Goal: Task Accomplishment & Management: Use online tool/utility

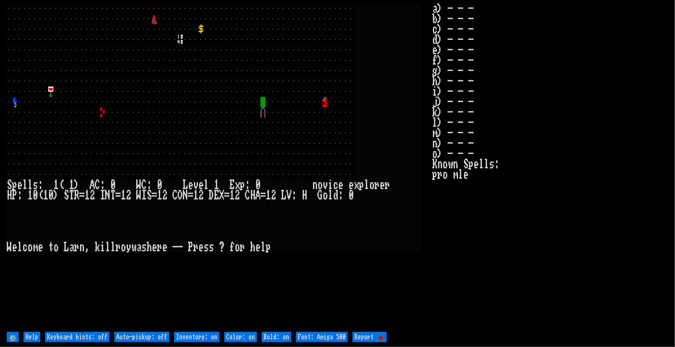
type off "Auto-pickup: on"
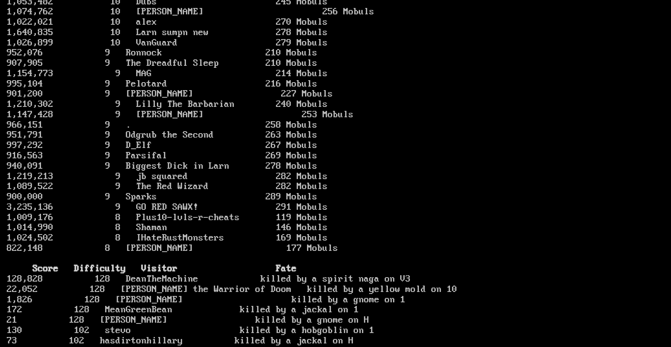
scroll to position [403, 0]
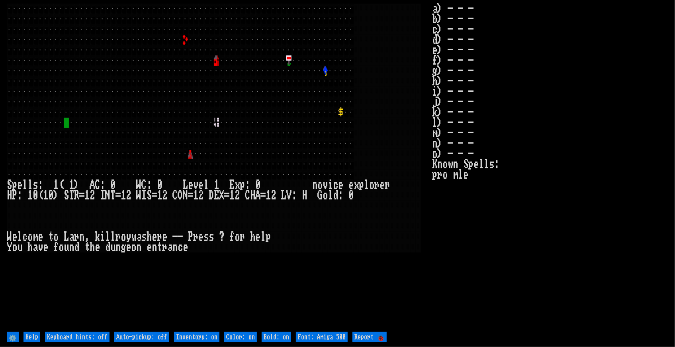
type off "Auto-pickup: on"
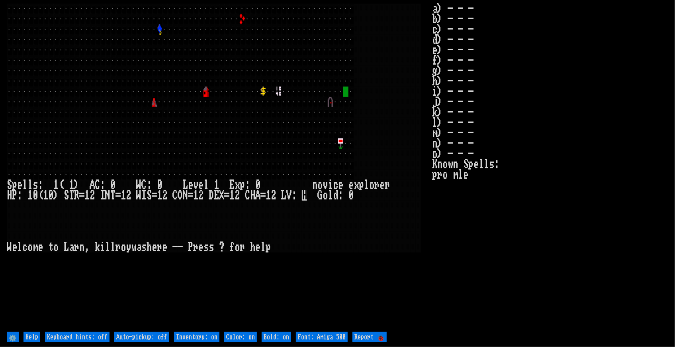
type off "Auto-pickup: on"
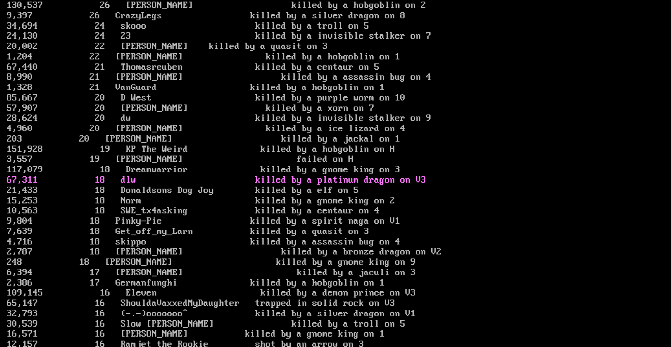
scroll to position [1280, 0]
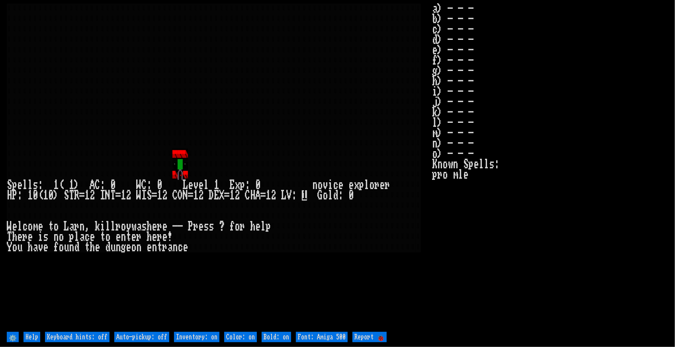
type off "Auto-pickup: on"
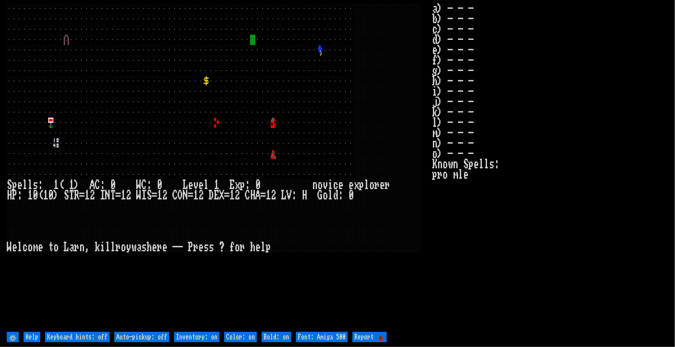
type off "Auto-pickup: on"
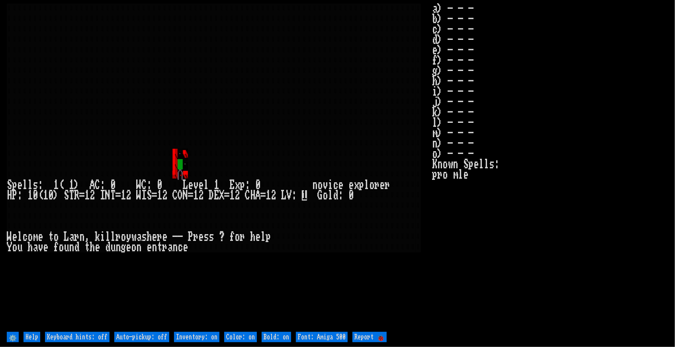
type off "Auto-pickup: on"
